Goal: Task Accomplishment & Management: Use online tool/utility

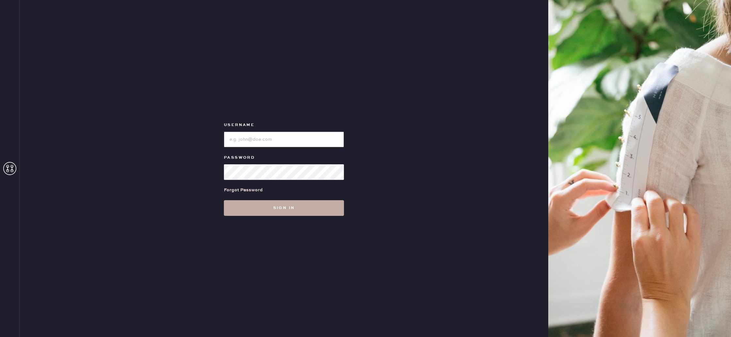
type input "REFORMATIONPONCE"
click at [286, 214] on button "Sign in" at bounding box center [284, 208] width 120 height 16
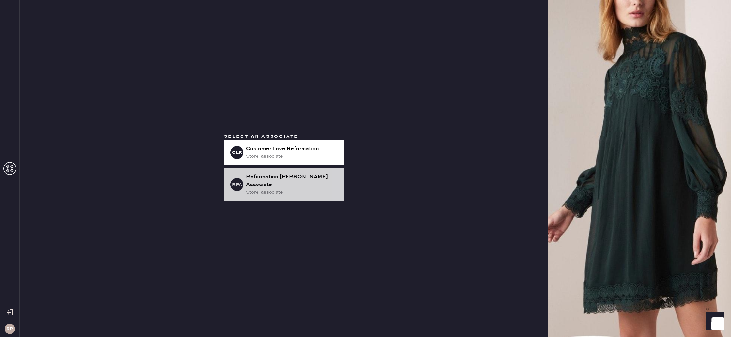
click at [264, 189] on div "store_associate" at bounding box center [292, 192] width 93 height 7
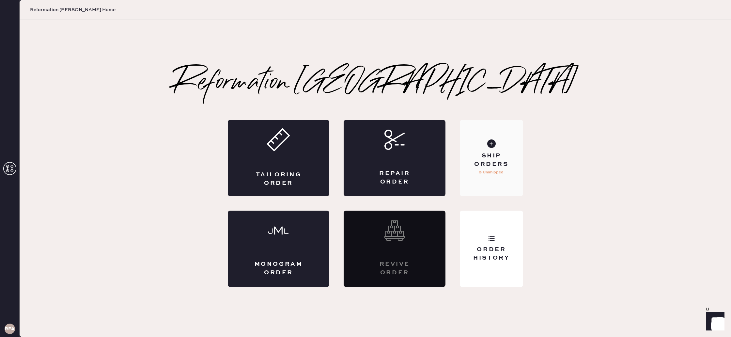
click at [492, 157] on div "Ship Orders" at bounding box center [491, 160] width 53 height 16
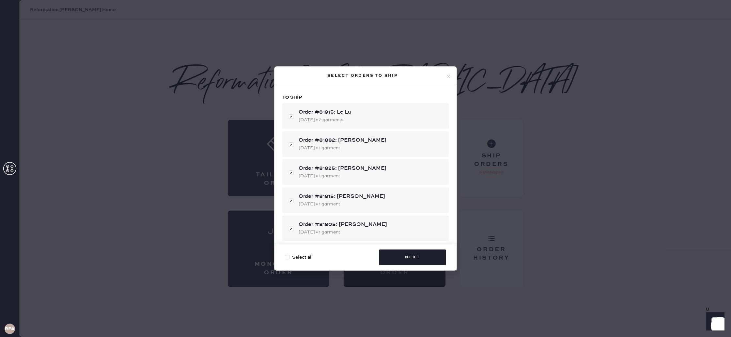
checkbox input "true"
click at [408, 252] on button "Next" at bounding box center [412, 257] width 67 height 16
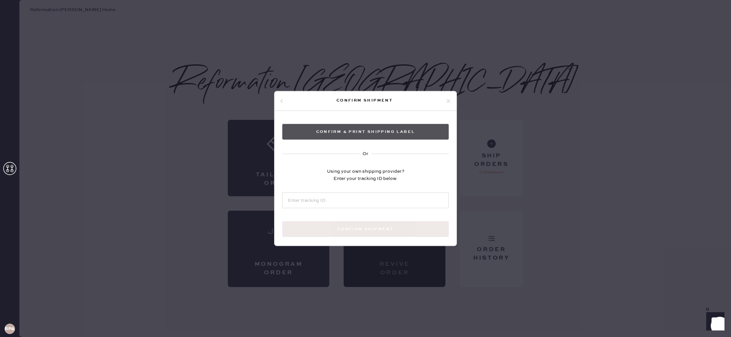
click at [361, 132] on button "Confirm & Print shipping label" at bounding box center [365, 132] width 166 height 16
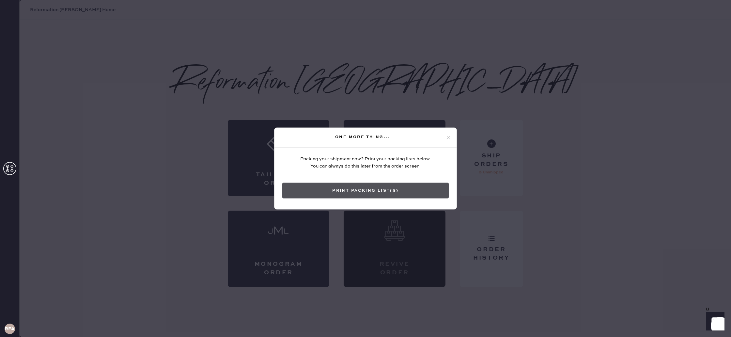
click at [375, 189] on button "Print Packing List(s)" at bounding box center [365, 191] width 166 height 16
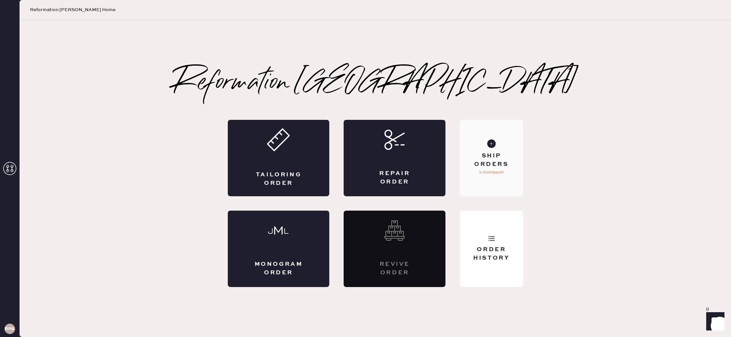
click at [483, 157] on div "Ship Orders" at bounding box center [491, 160] width 53 height 16
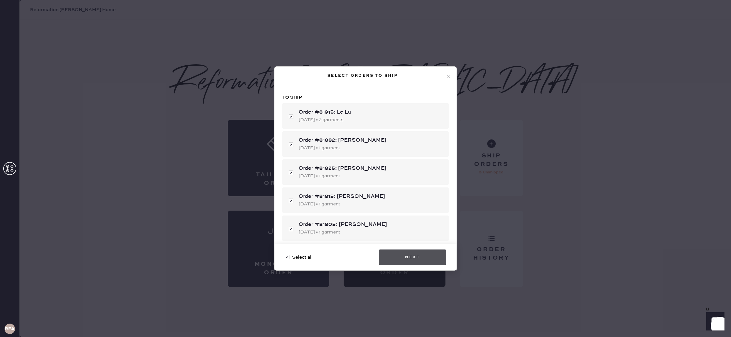
click at [415, 259] on button "Next" at bounding box center [412, 257] width 67 height 16
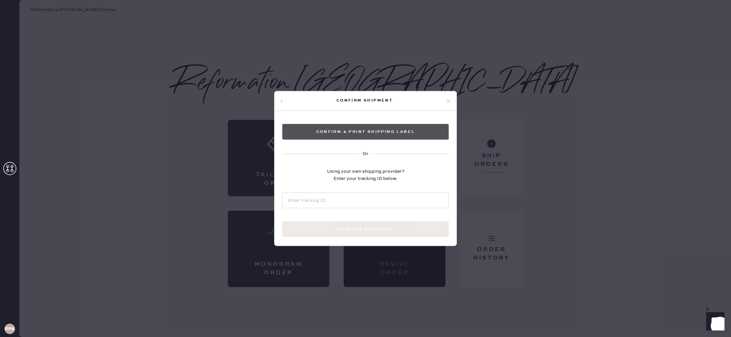
click at [394, 127] on button "Confirm & Print shipping label" at bounding box center [365, 132] width 166 height 16
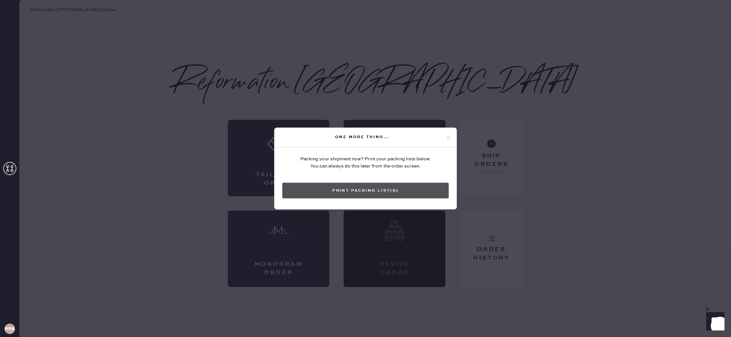
click at [376, 194] on button "Print Packing List(s)" at bounding box center [365, 191] width 166 height 16
